Goal: Navigation & Orientation: Go to known website

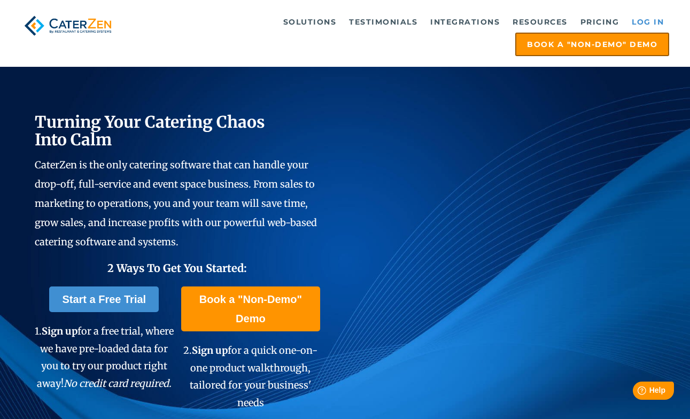
click at [637, 19] on link "Log in" at bounding box center [648, 21] width 43 height 21
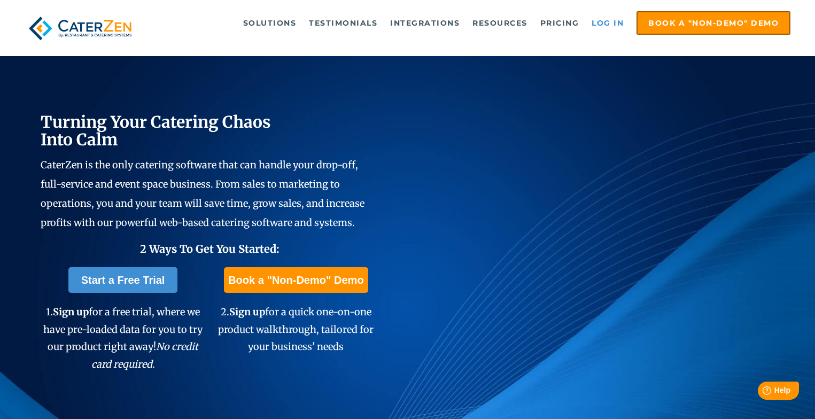
click at [598, 14] on link "Log in" at bounding box center [607, 22] width 43 height 21
